Goal: Task Accomplishment & Management: Use online tool/utility

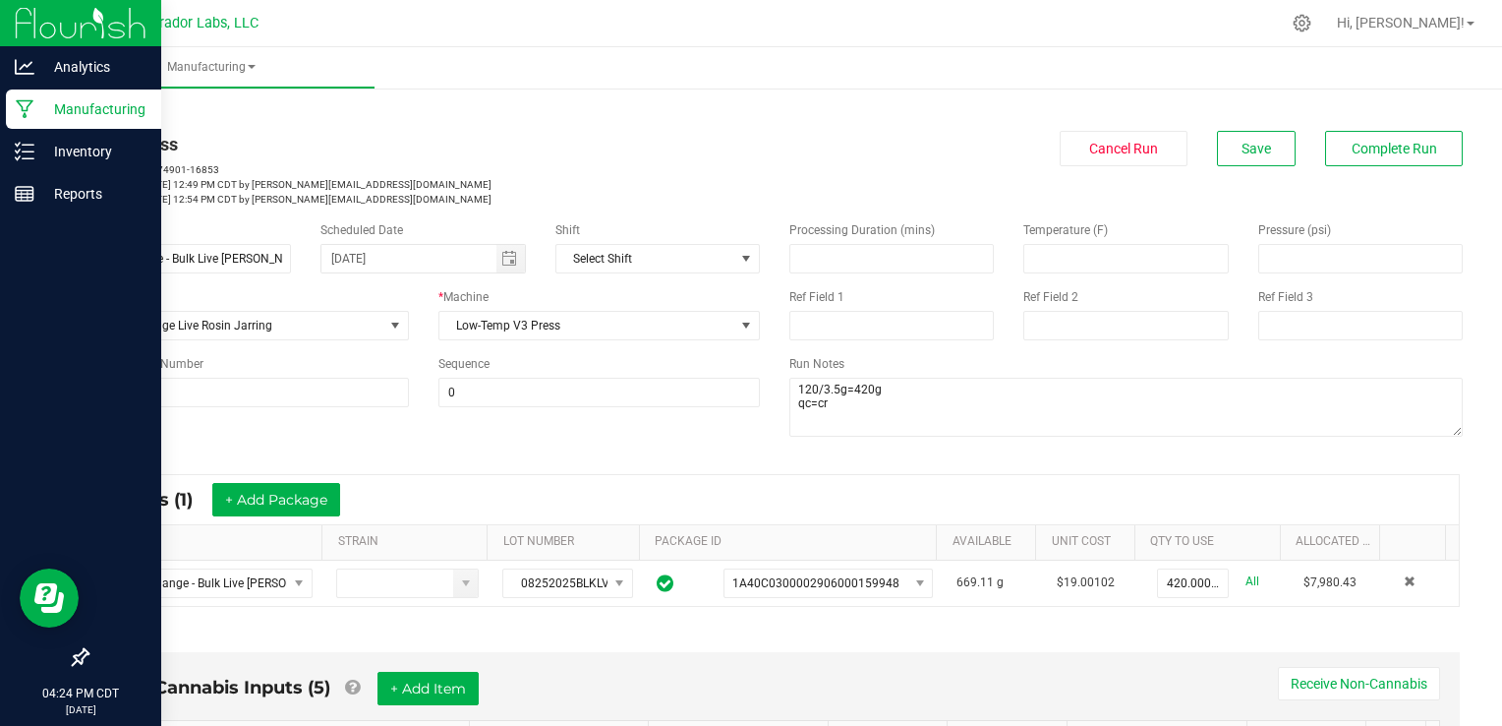
click at [25, 123] on div "Manufacturing" at bounding box center [83, 108] width 155 height 39
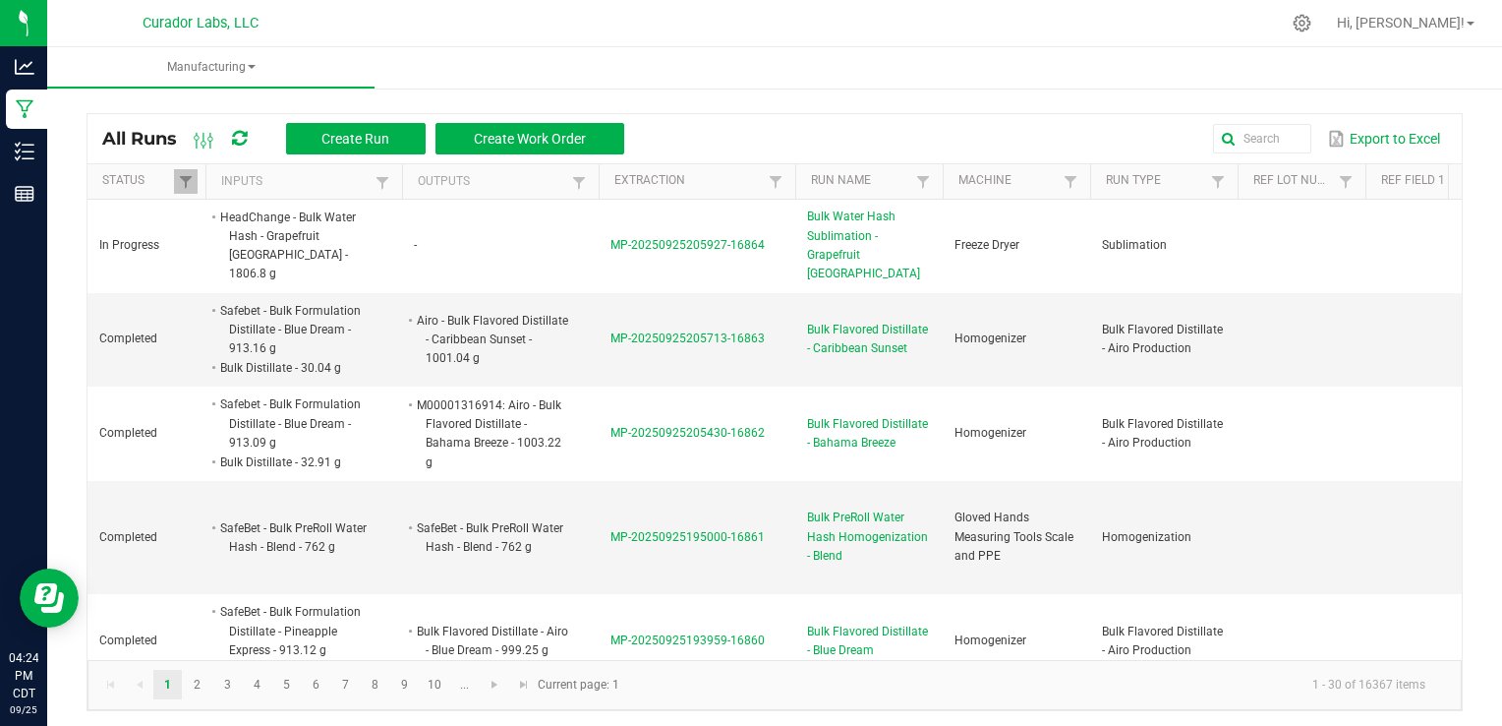
click at [245, 144] on icon at bounding box center [239, 139] width 15 height 18
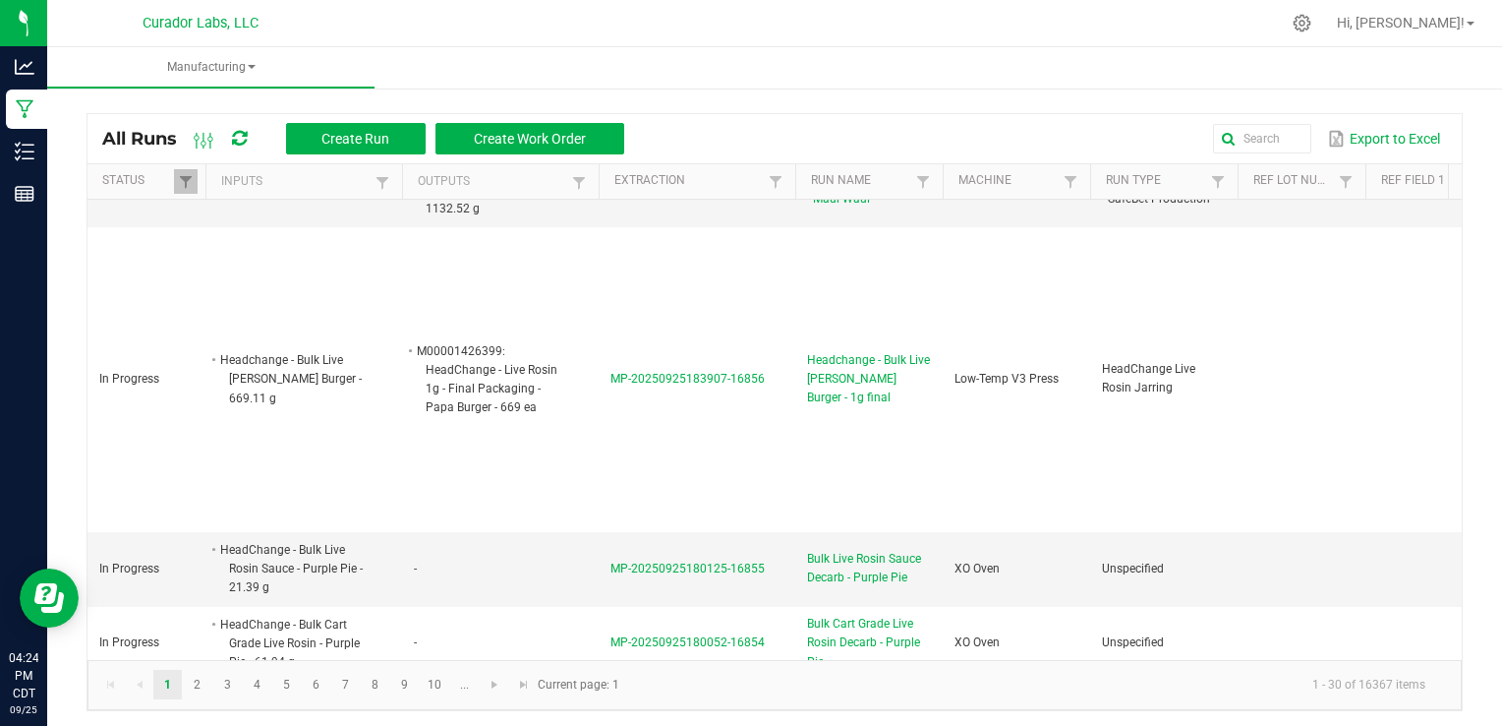
scroll to position [687, 0]
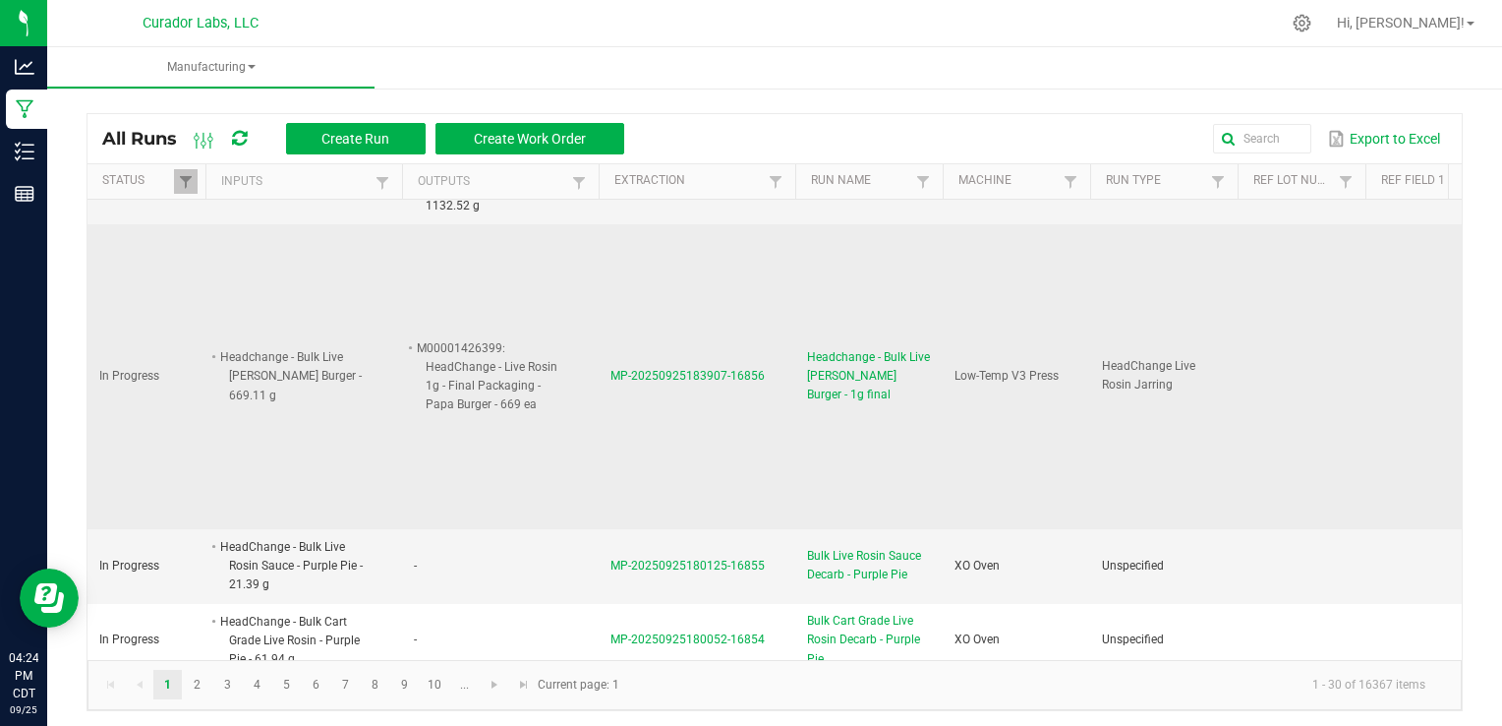
click at [840, 358] on span "Headchange - Bulk Live [PERSON_NAME] Burger - 1g final" at bounding box center [869, 376] width 124 height 57
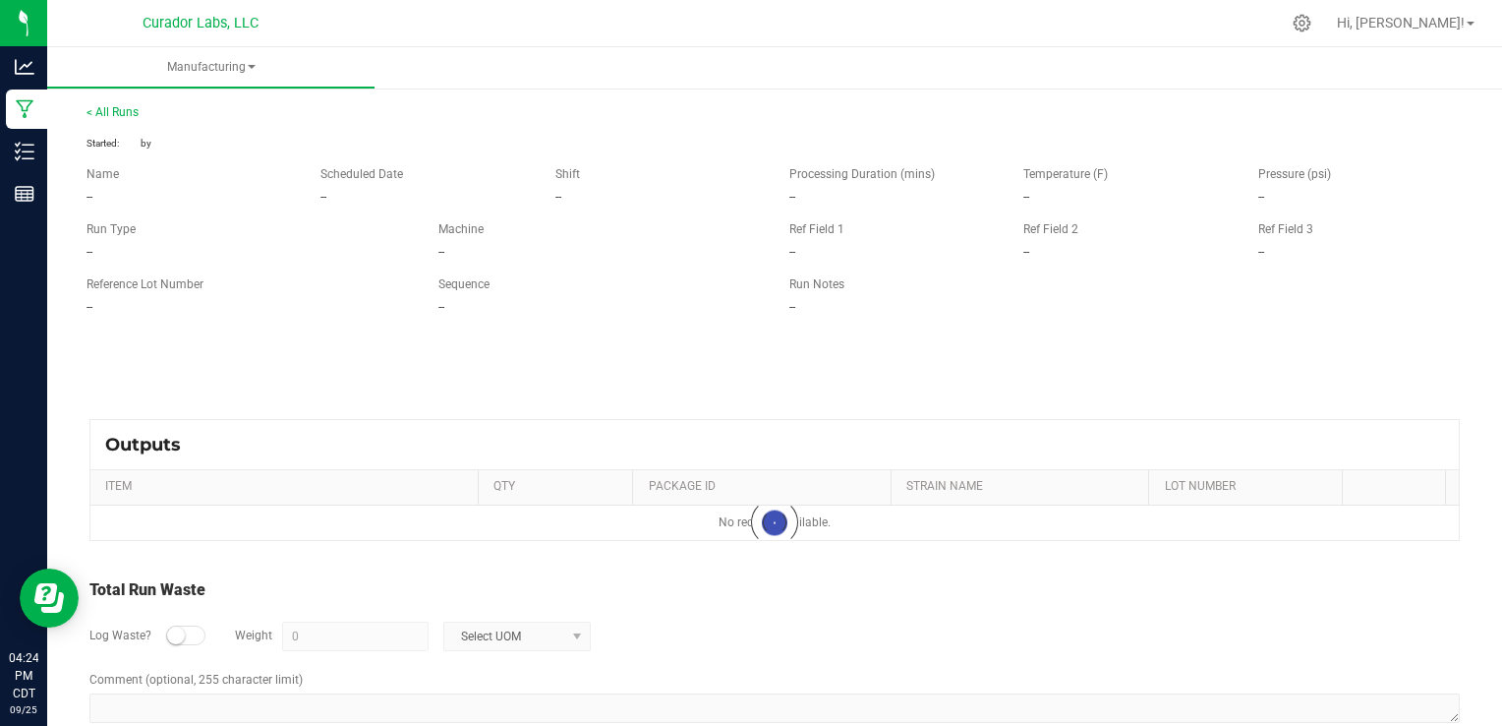
type input "0.11 g"
type textarea "waste on jars, machine, gloves"
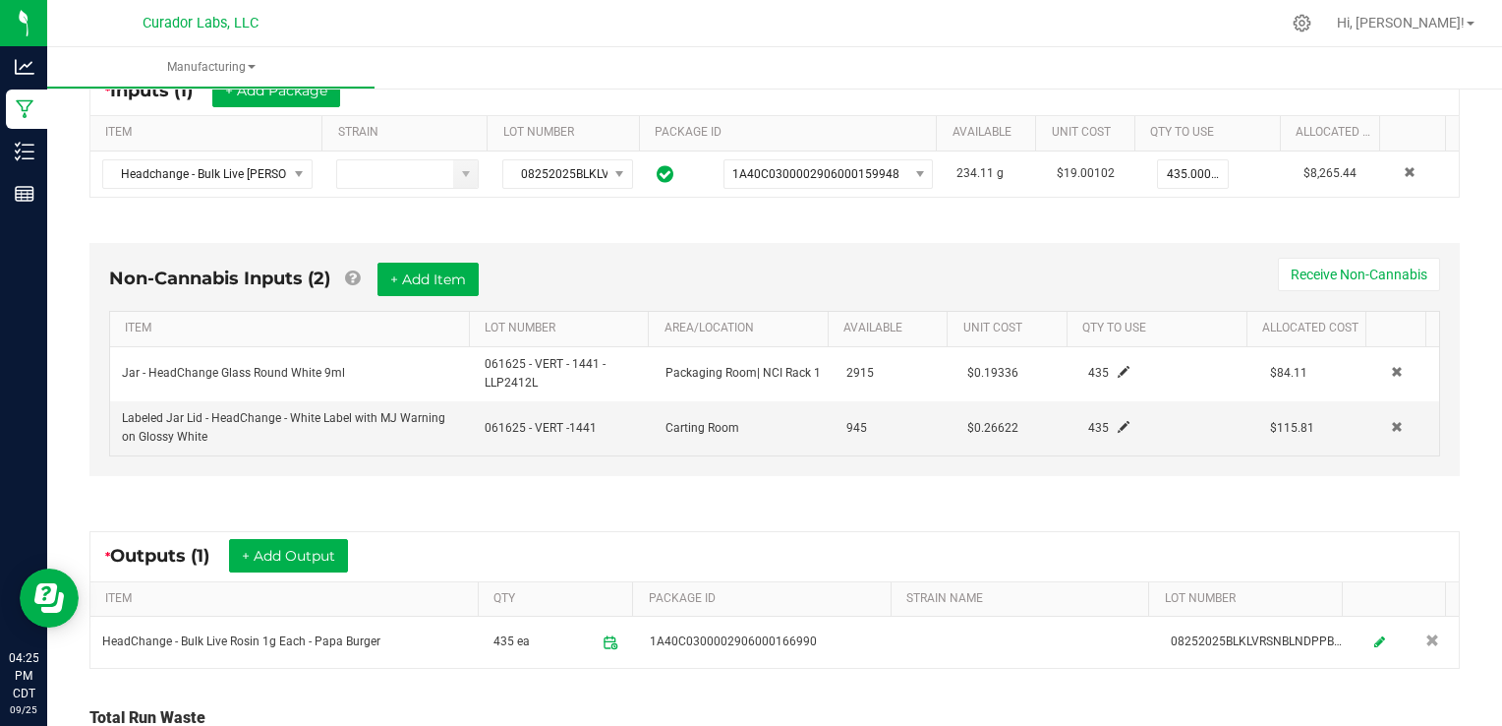
scroll to position [412, 0]
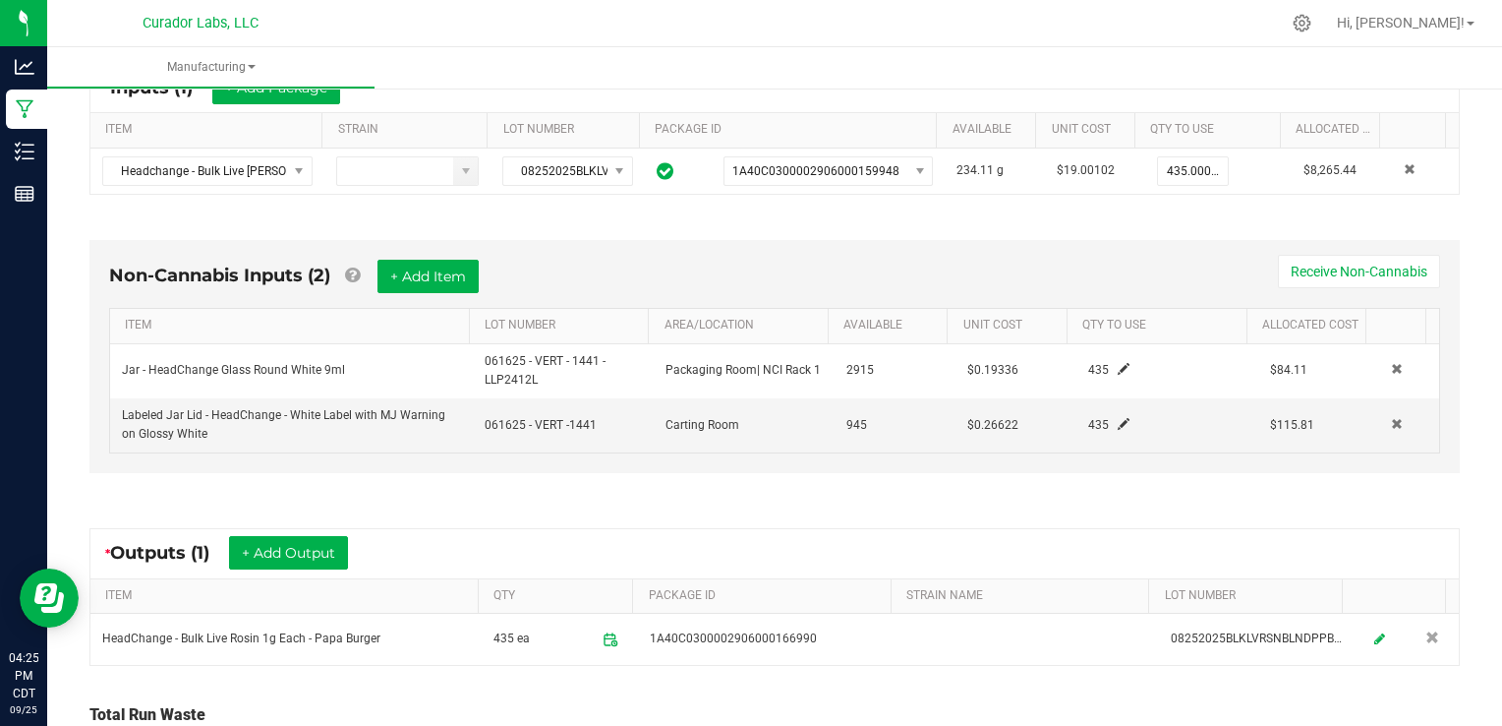
click at [841, 541] on div "* Outputs (1) + Add Output" at bounding box center [774, 553] width 1369 height 49
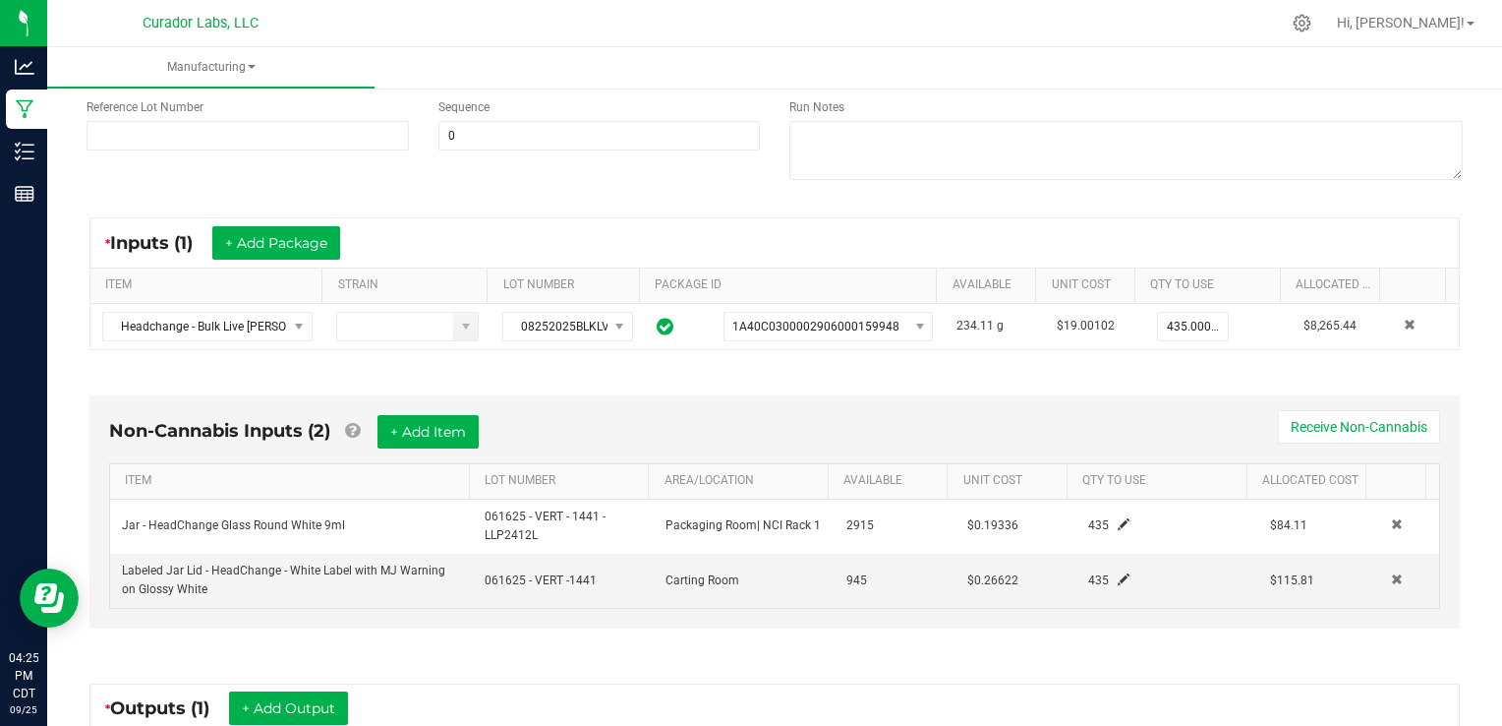
scroll to position [255, 0]
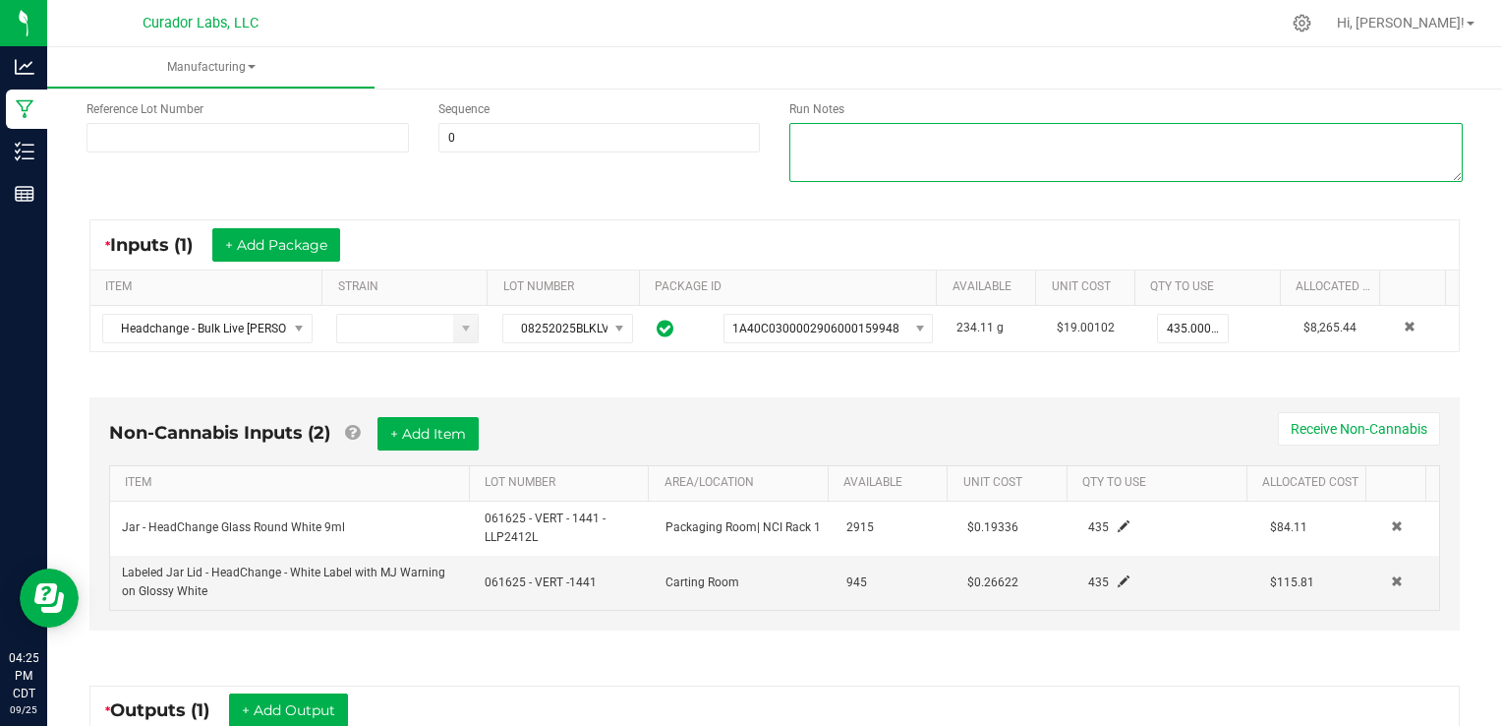
click at [971, 142] on textarea at bounding box center [1125, 152] width 673 height 59
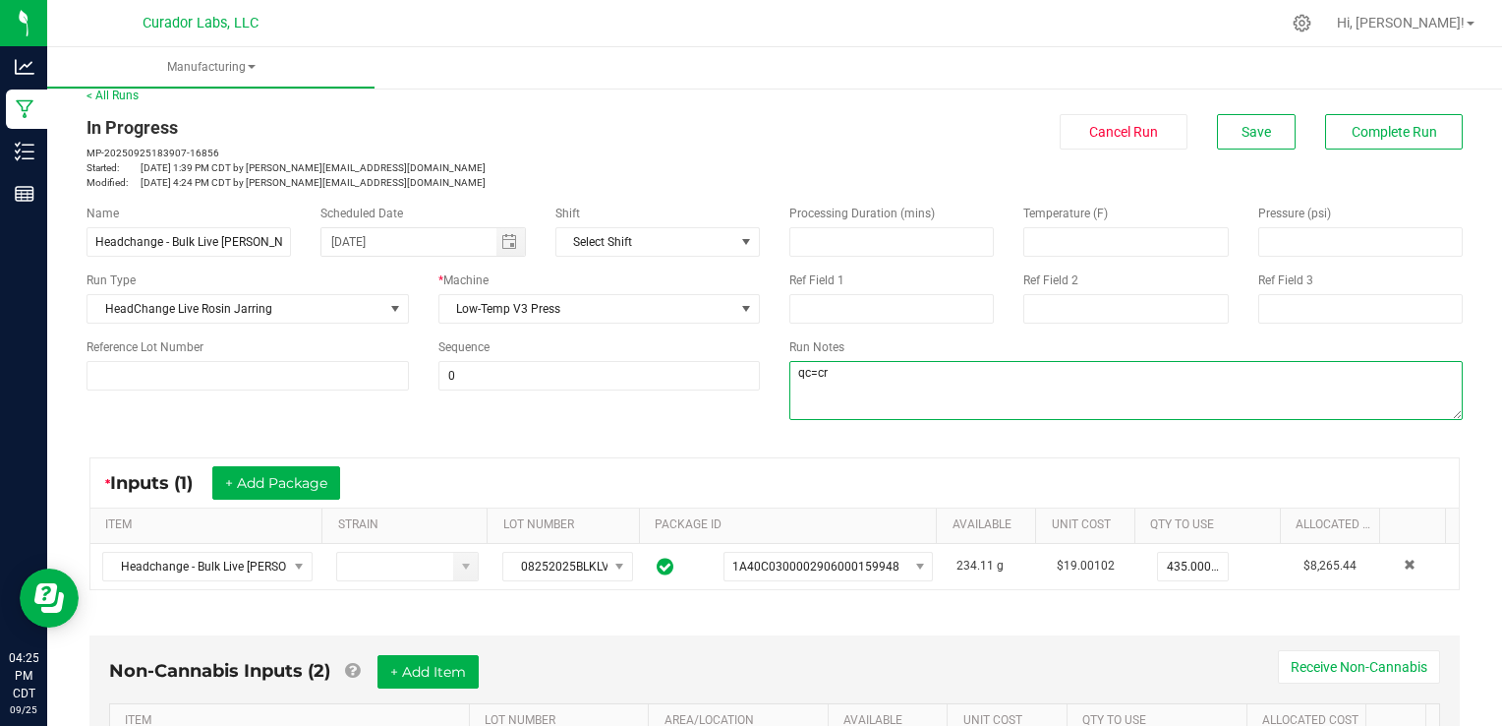
scroll to position [0, 0]
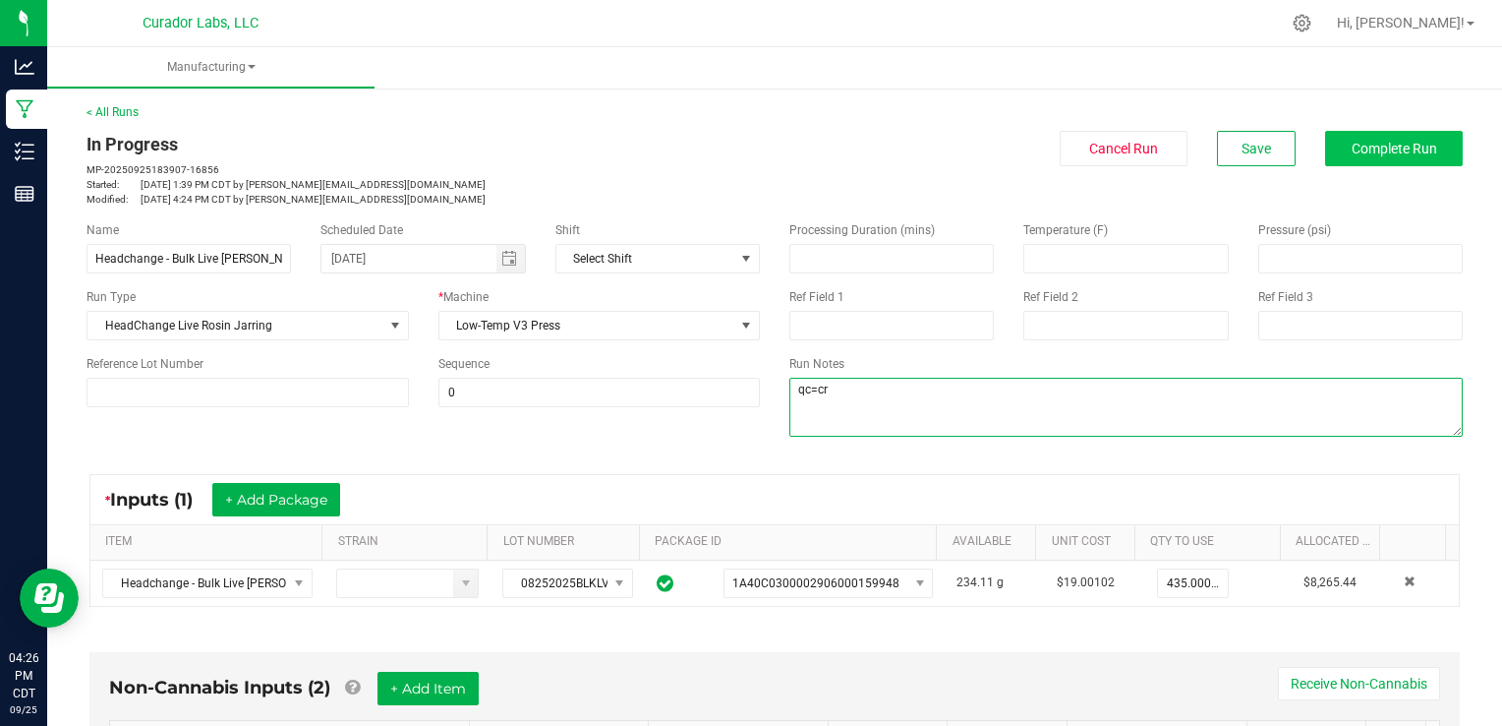
type textarea "qc=cr"
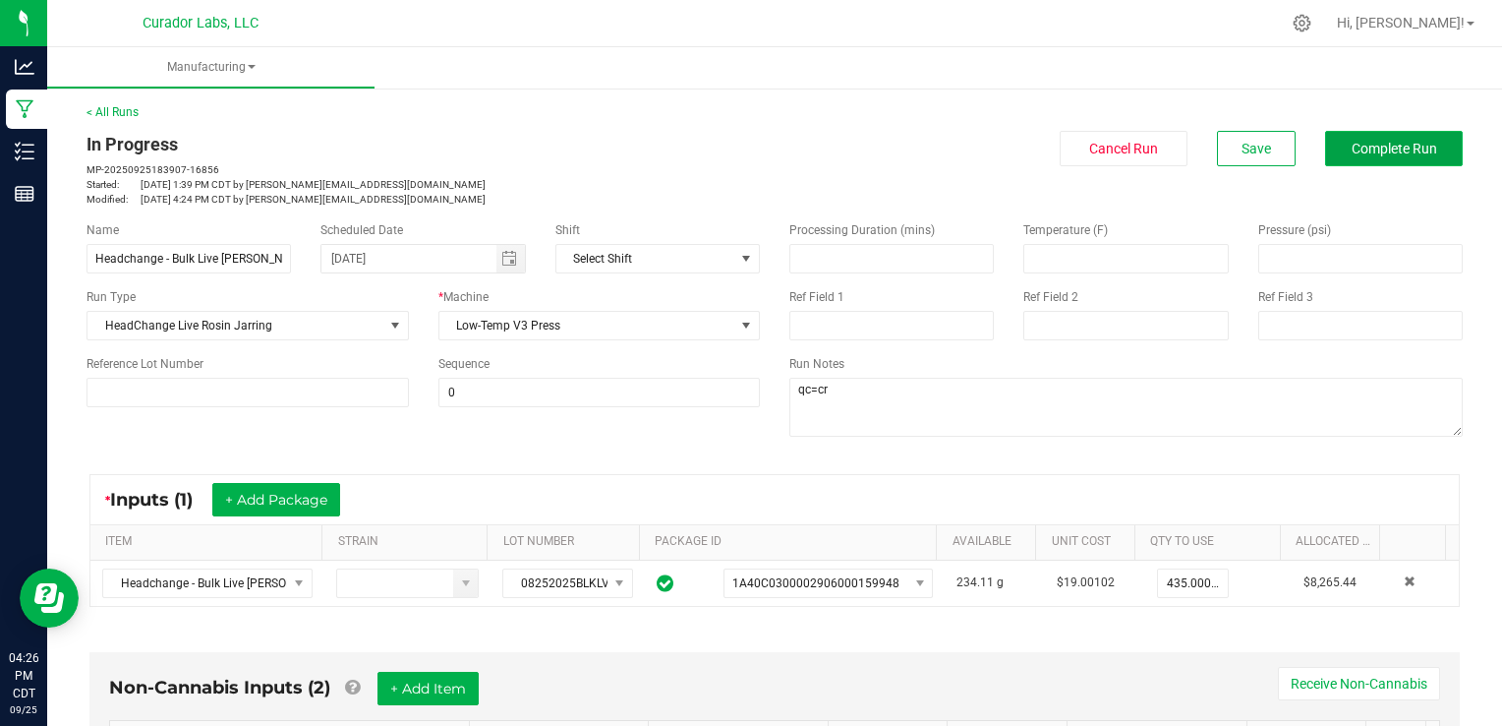
click at [1376, 145] on span "Complete Run" at bounding box center [1395, 149] width 86 height 16
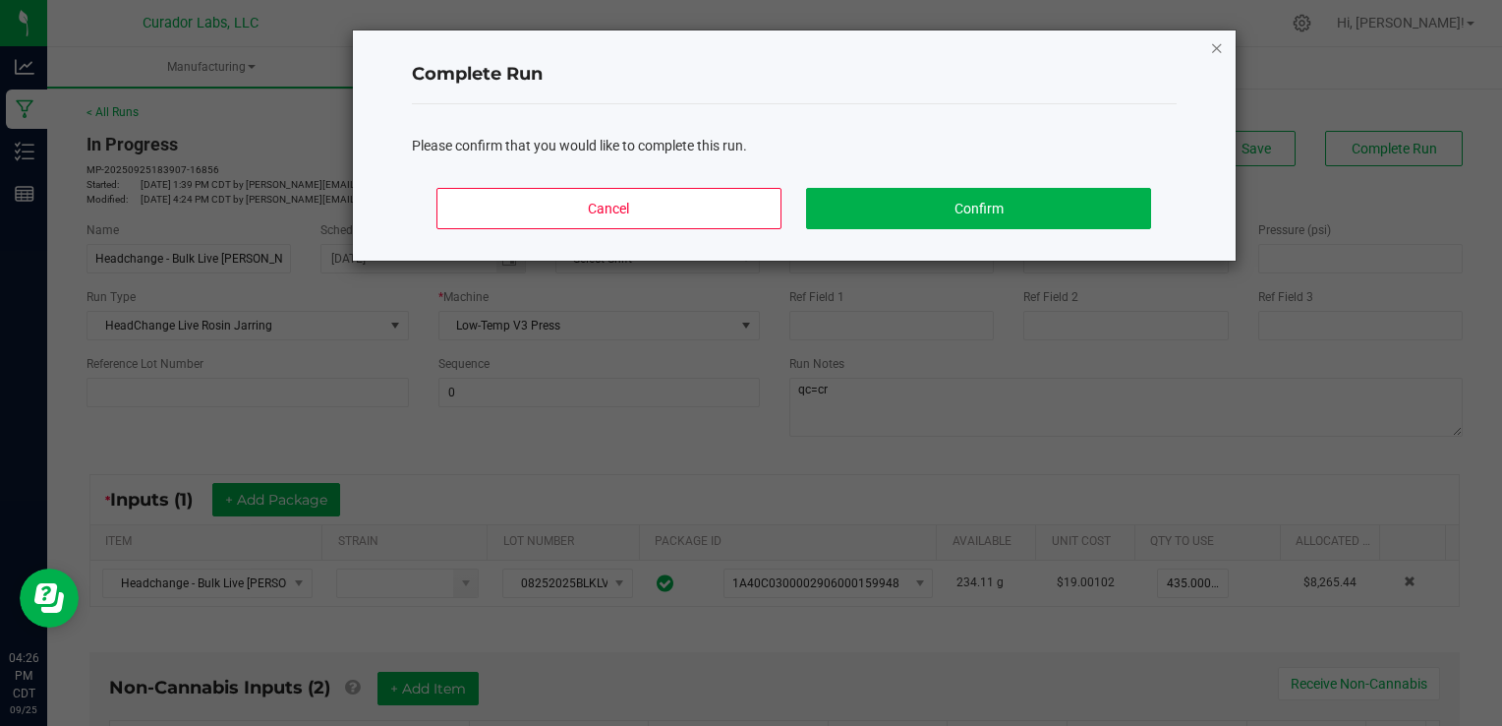
click at [1217, 48] on icon "Close" at bounding box center [1217, 47] width 14 height 24
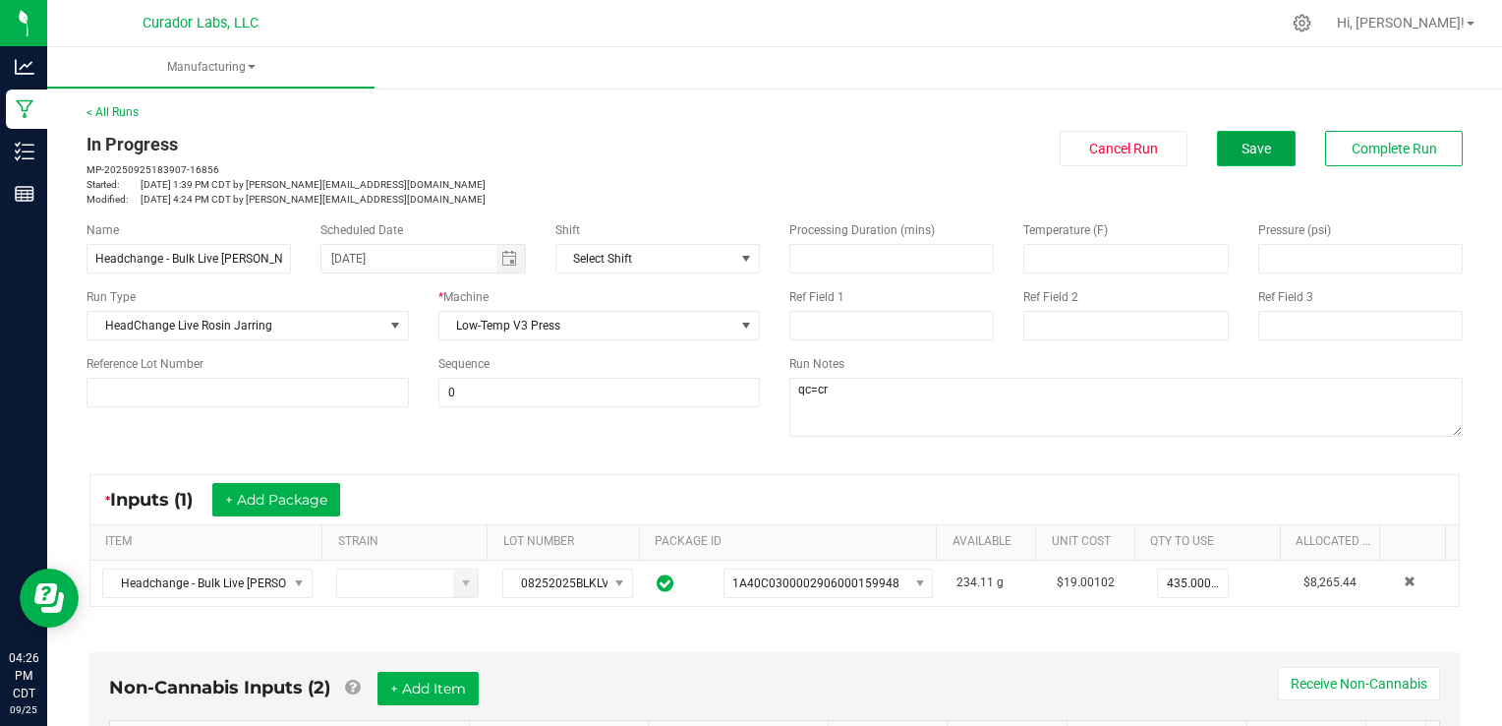
click at [1219, 151] on button "Save" at bounding box center [1256, 148] width 79 height 35
